Goal: Go to known website: Go to known website

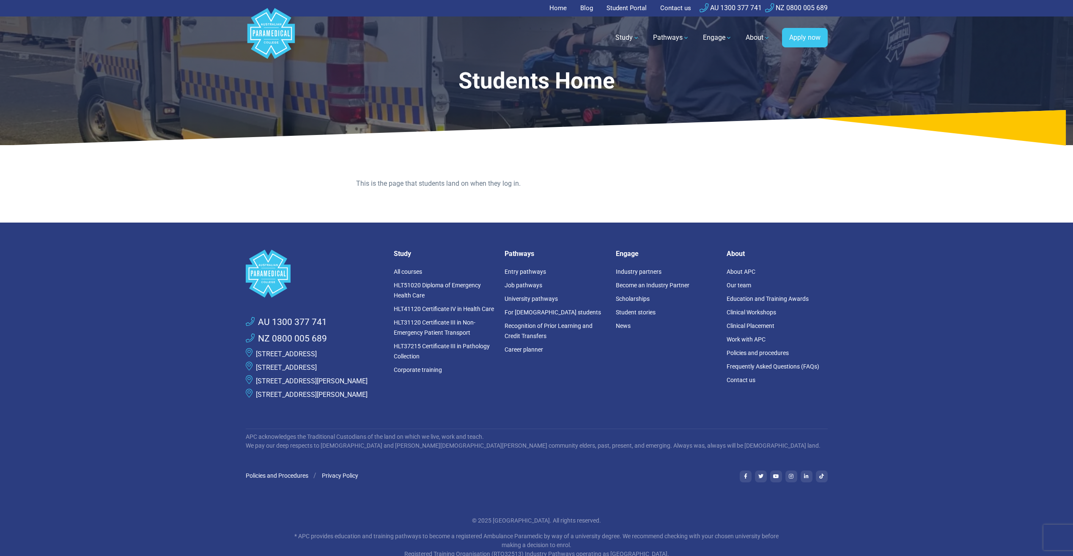
click at [559, 5] on link "Home" at bounding box center [560, 8] width 22 height 16
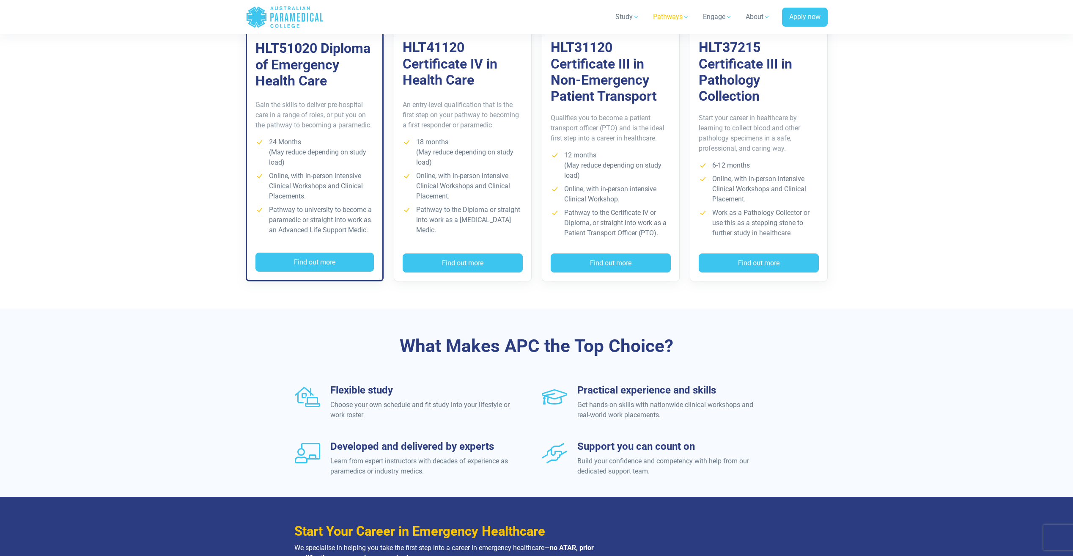
scroll to position [550, 0]
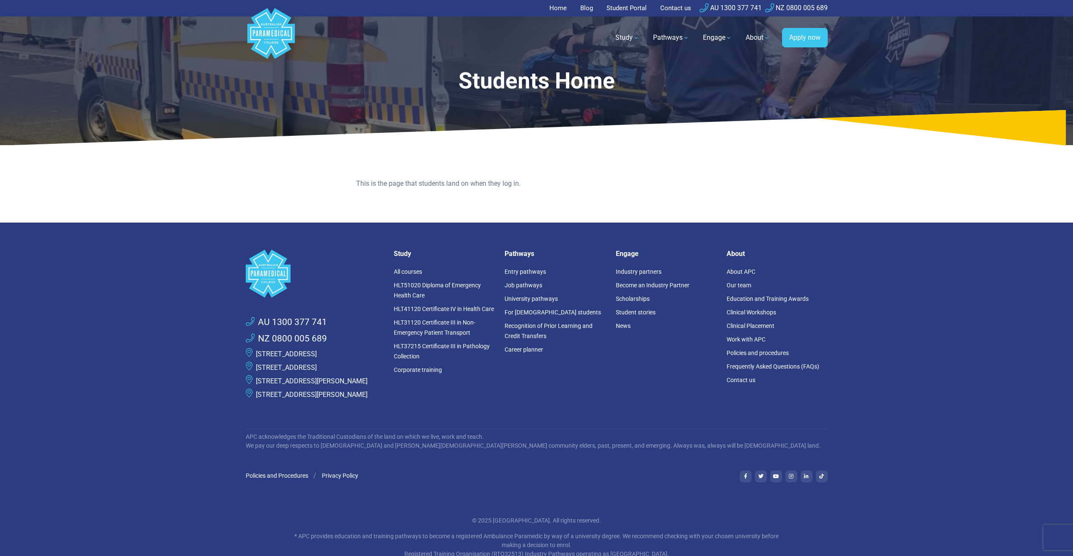
click at [637, 9] on link "Student Portal" at bounding box center [626, 8] width 50 height 16
